Goal: Find specific page/section: Find specific page/section

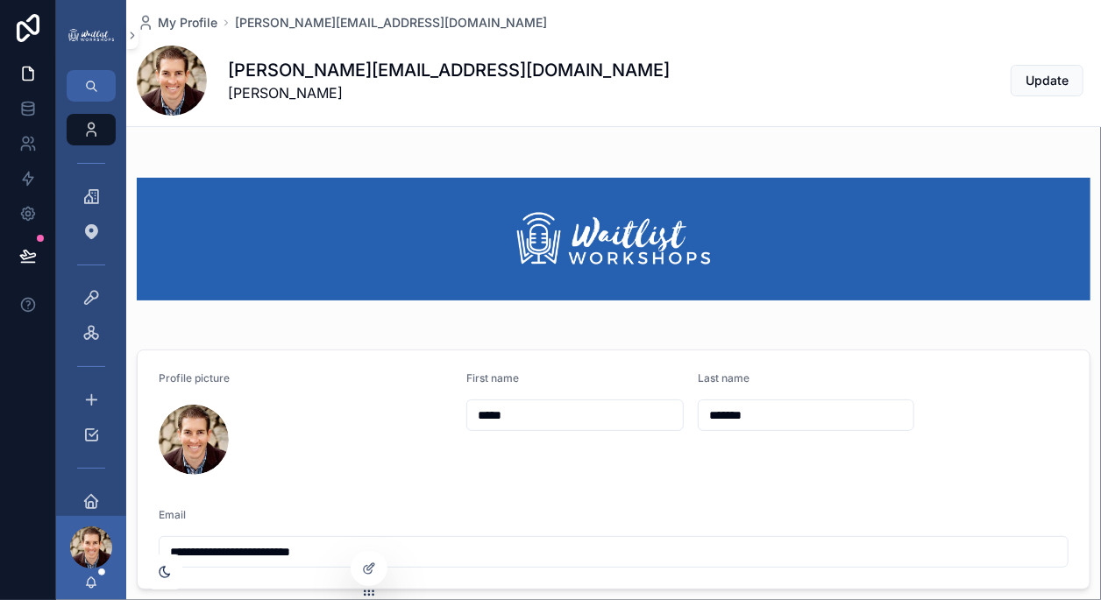
scroll to position [107, 0]
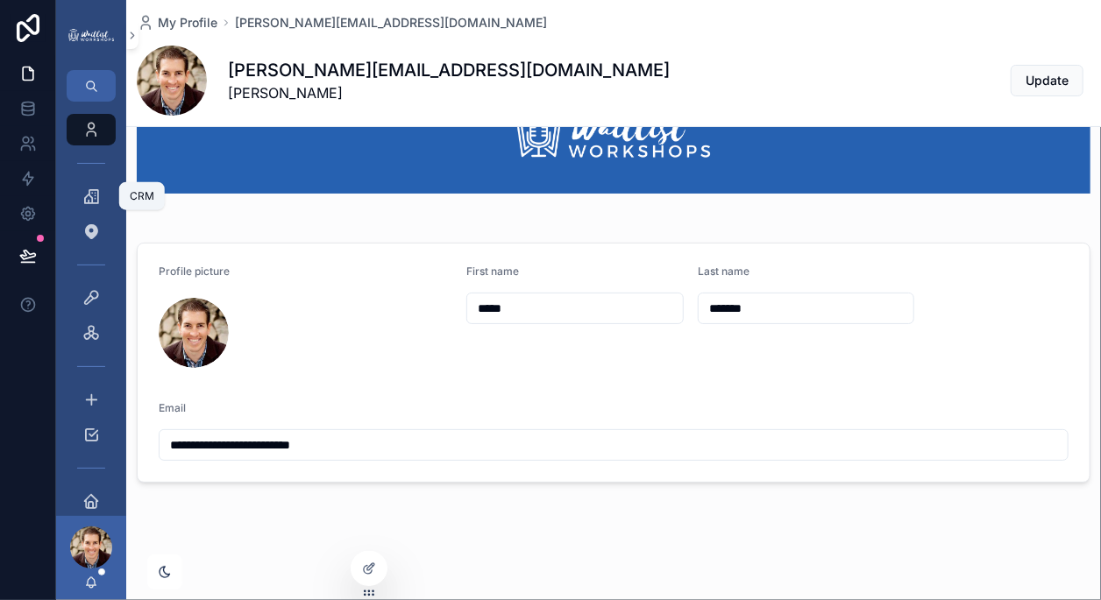
click at [89, 204] on icon "scrollable content" at bounding box center [91, 197] width 18 height 18
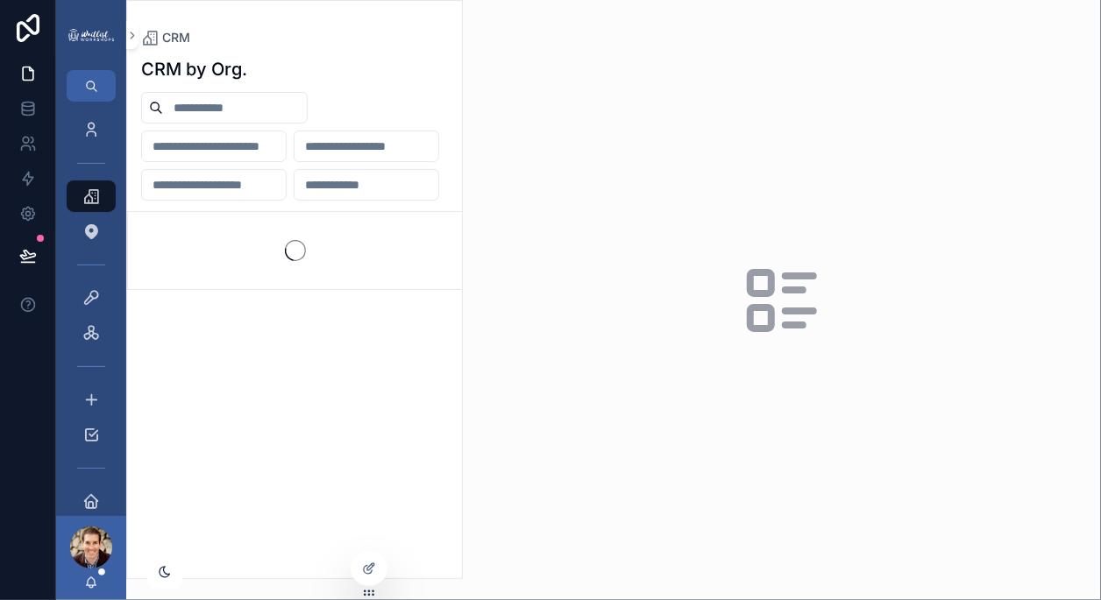
click at [221, 102] on input "scrollable content" at bounding box center [235, 108] width 144 height 25
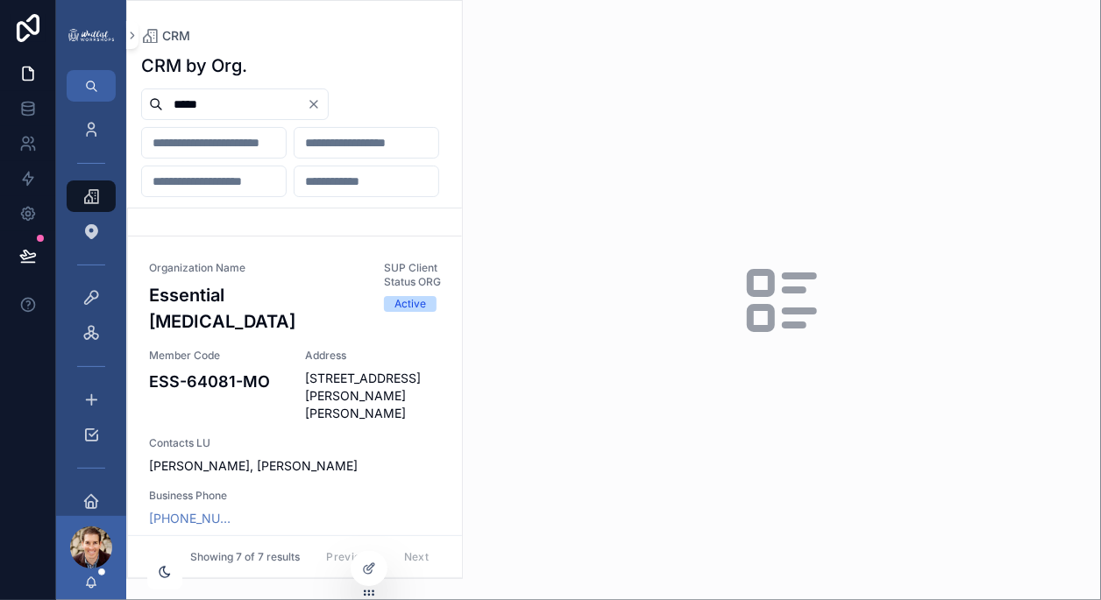
scroll to position [699, 0]
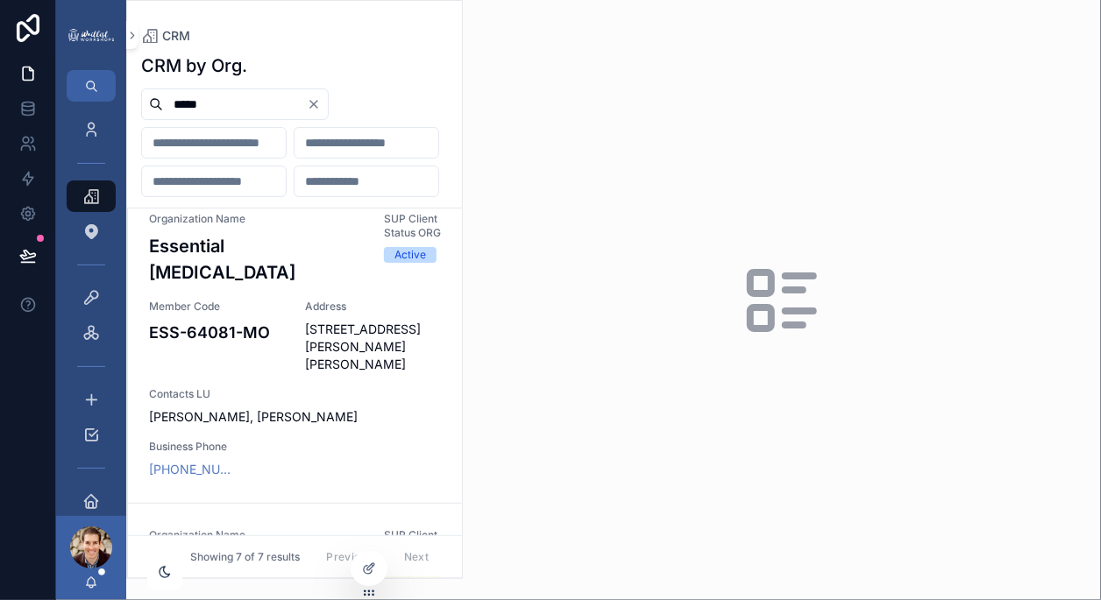
type input "*****"
click at [248, 344] on div "Member Code ESS-64081-[GEOGRAPHIC_DATA]" at bounding box center [217, 322] width 136 height 45
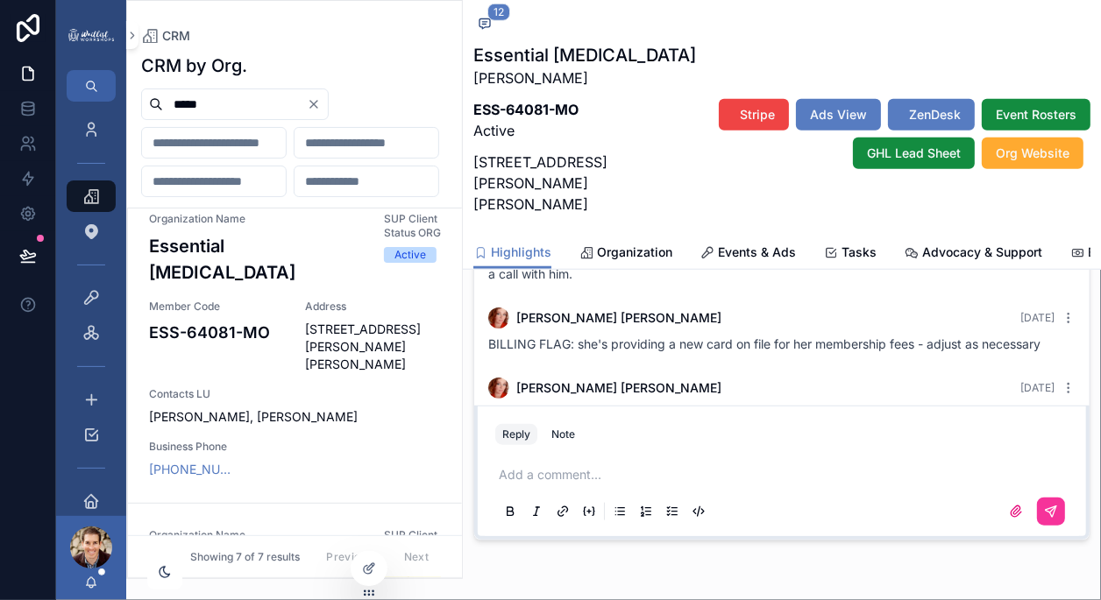
scroll to position [825, 0]
